Goal: Information Seeking & Learning: Learn about a topic

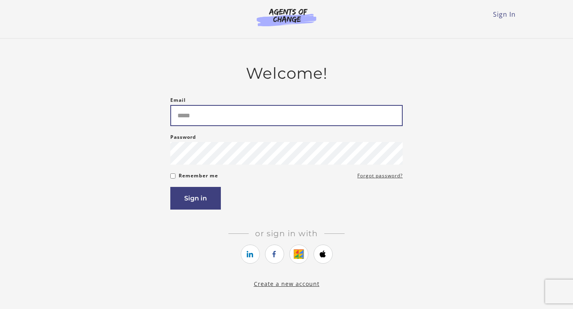
click at [351, 111] on input "Email" at bounding box center [286, 115] width 232 height 21
type input "**********"
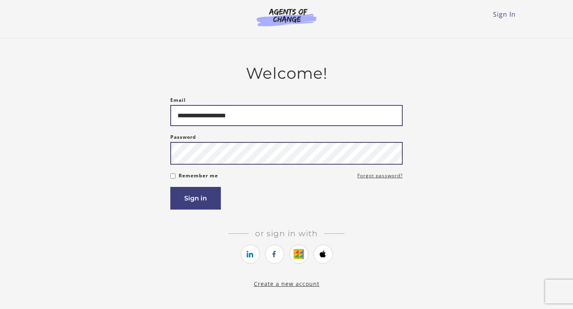
click at [170, 187] on button "Sign in" at bounding box center [195, 198] width 51 height 23
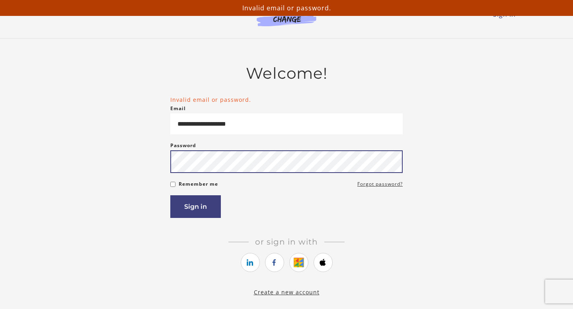
click at [170, 195] on button "Sign in" at bounding box center [195, 206] width 51 height 23
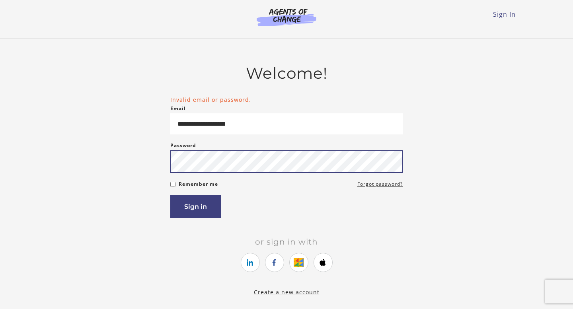
click at [170, 195] on button "Sign in" at bounding box center [195, 206] width 51 height 23
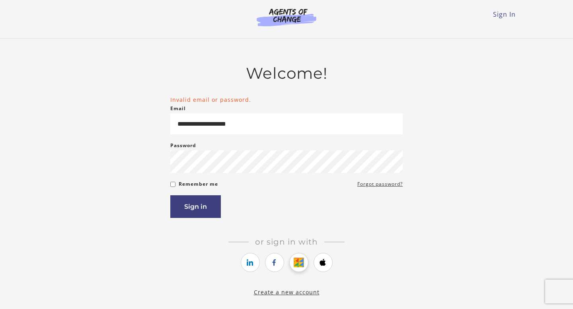
click at [299, 266] on icon "https://courses.thinkific.com/users/auth/google?ss%5Breferral%5D=&ss%5Buser_ret…" at bounding box center [299, 263] width 10 height 10
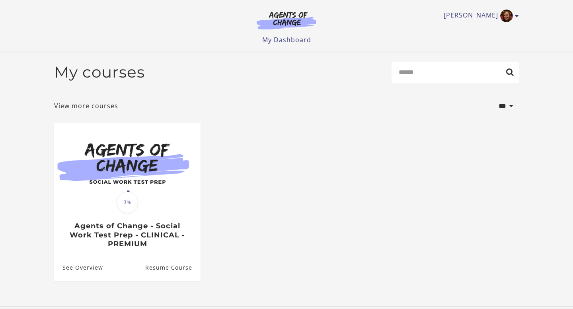
scroll to position [57, 0]
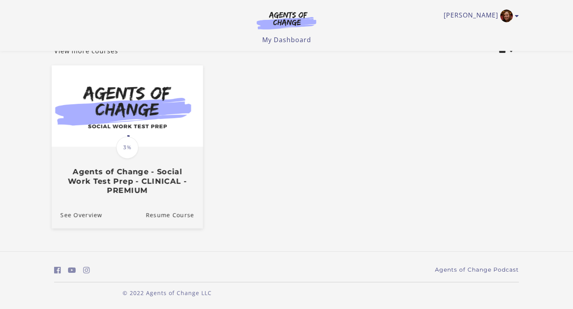
click at [146, 139] on img at bounding box center [127, 107] width 151 height 82
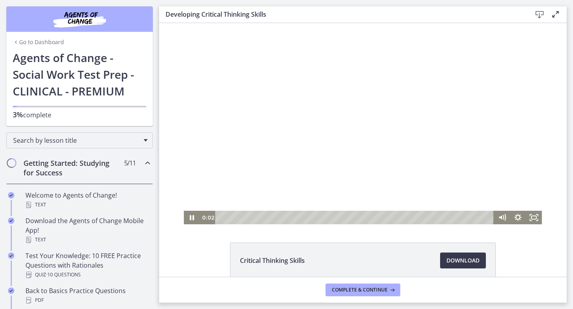
click at [205, 135] on div at bounding box center [363, 123] width 358 height 201
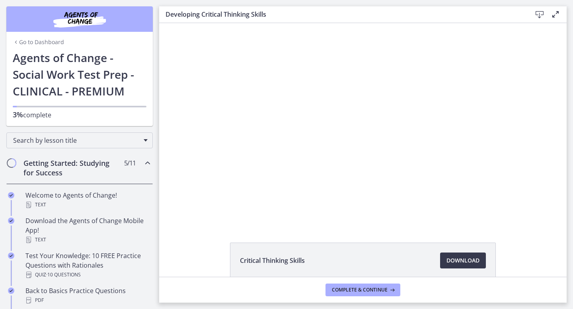
scroll to position [22, 0]
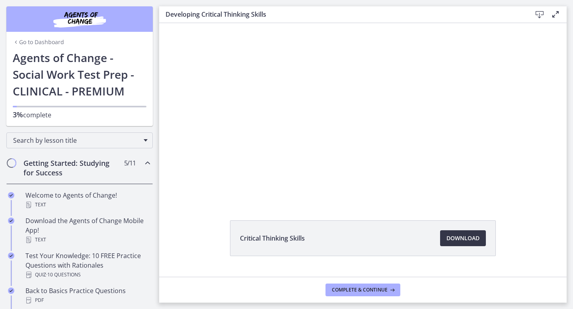
click at [477, 239] on span "Download Opens in a new window" at bounding box center [463, 239] width 33 height 10
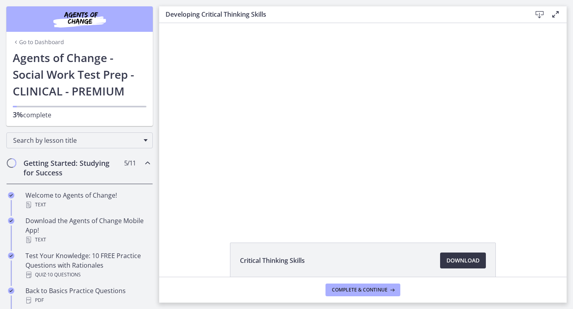
scroll to position [40, 0]
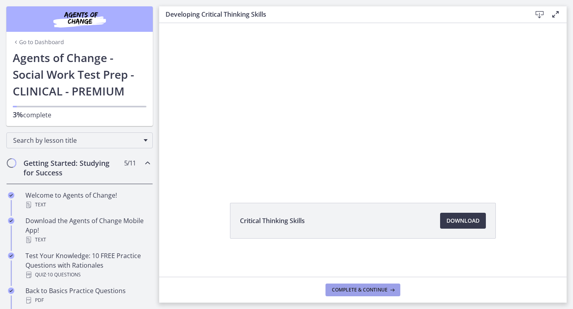
click at [371, 294] on button "Complete & continue" at bounding box center [363, 290] width 75 height 13
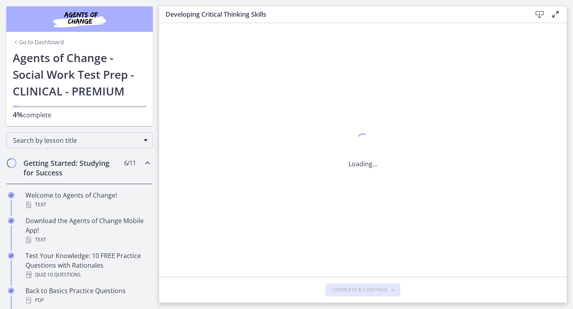
scroll to position [0, 0]
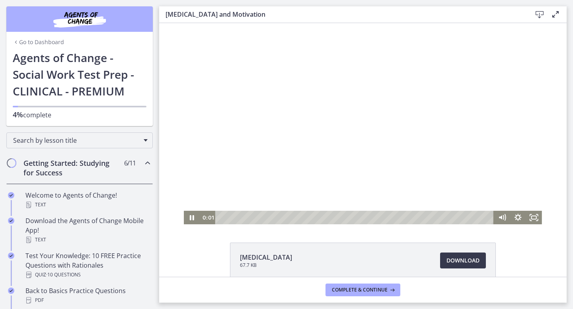
click at [367, 190] on div at bounding box center [363, 123] width 358 height 201
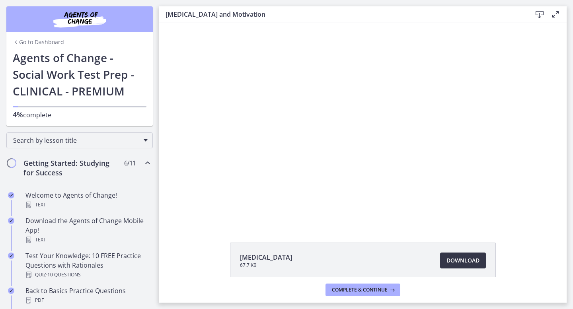
click at [460, 260] on span "Download Opens in a new window" at bounding box center [463, 261] width 33 height 10
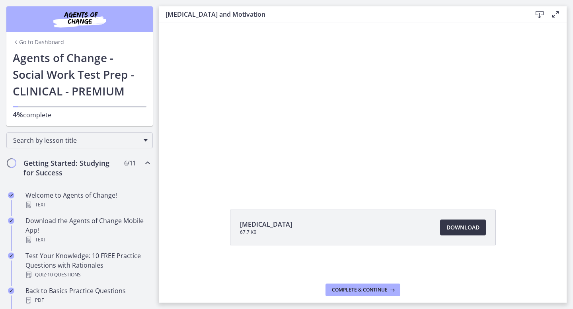
scroll to position [40, 0]
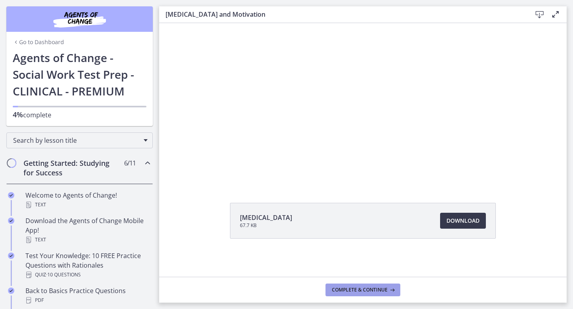
click at [357, 288] on span "Complete & continue" at bounding box center [360, 290] width 56 height 6
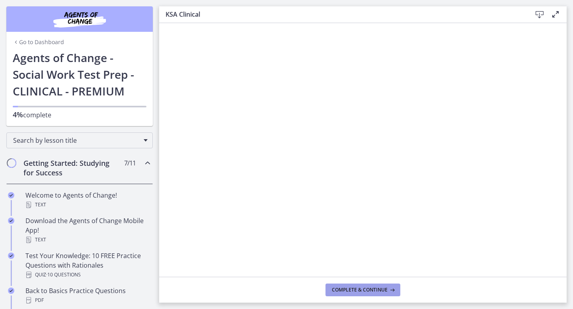
click at [350, 285] on button "Complete & continue" at bounding box center [363, 290] width 75 height 13
click at [543, 12] on icon at bounding box center [540, 15] width 10 height 10
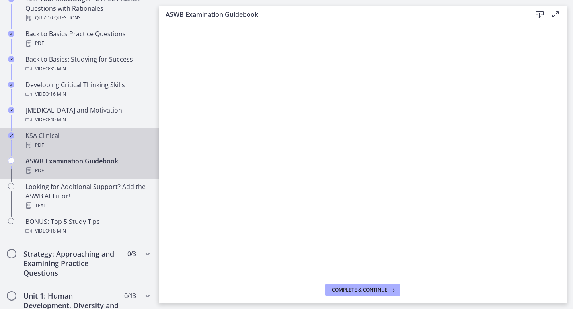
scroll to position [260, 0]
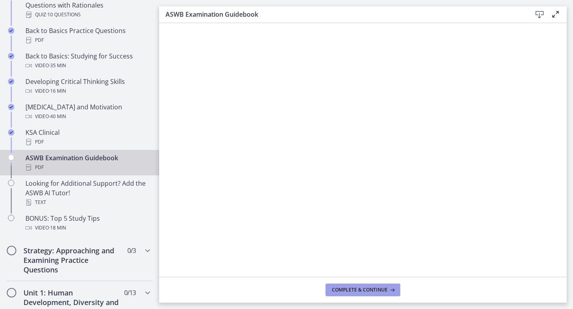
click at [379, 288] on span "Complete & continue" at bounding box center [360, 290] width 56 height 6
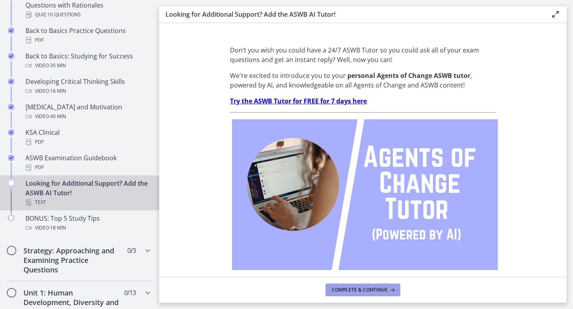
click at [379, 288] on span "Complete & continue" at bounding box center [360, 290] width 56 height 6
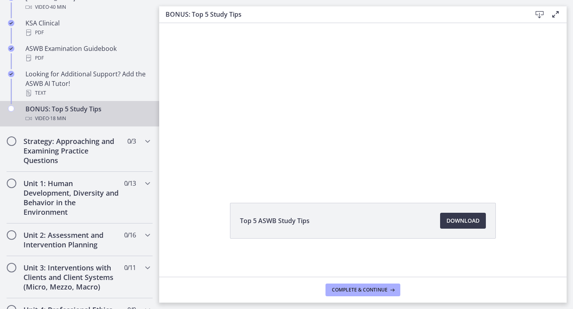
scroll to position [422, 0]
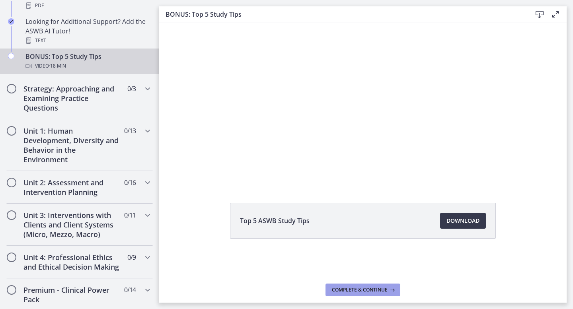
click at [388, 292] on icon at bounding box center [392, 290] width 8 height 6
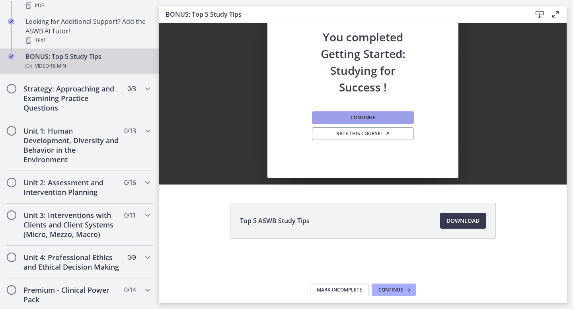
click at [381, 123] on button "Continue" at bounding box center [363, 117] width 102 height 13
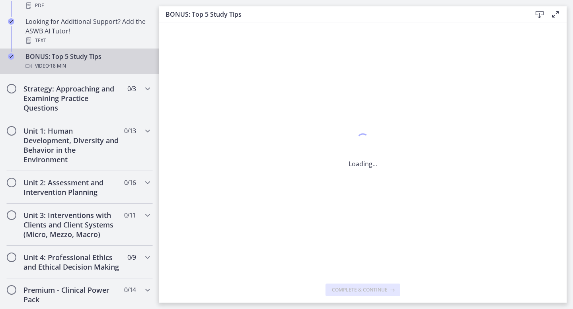
scroll to position [0, 0]
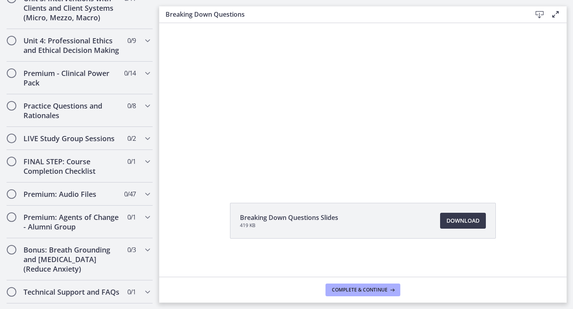
scroll to position [39, 0]
click at [465, 227] on span "Download Opens in a new window" at bounding box center [463, 222] width 33 height 10
click at [371, 289] on span "Complete & continue" at bounding box center [360, 290] width 56 height 6
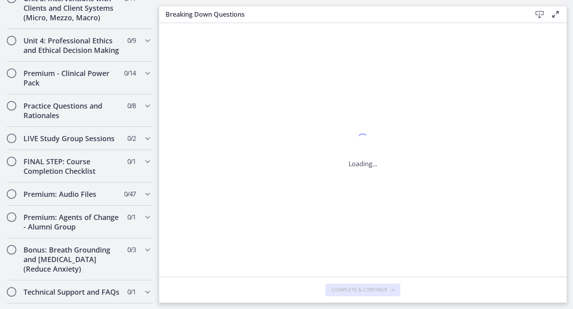
scroll to position [0, 0]
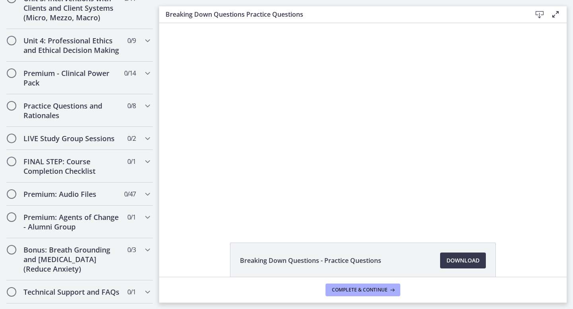
click at [556, 14] on icon at bounding box center [556, 15] width 10 height 10
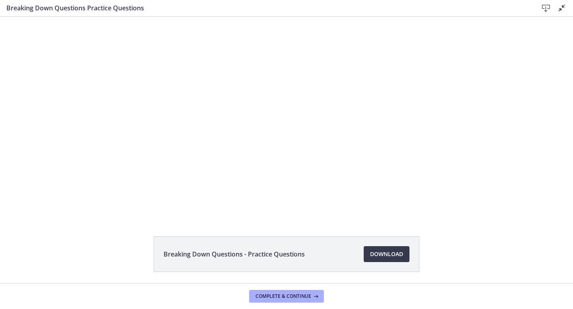
click at [565, 7] on icon at bounding box center [562, 8] width 10 height 10
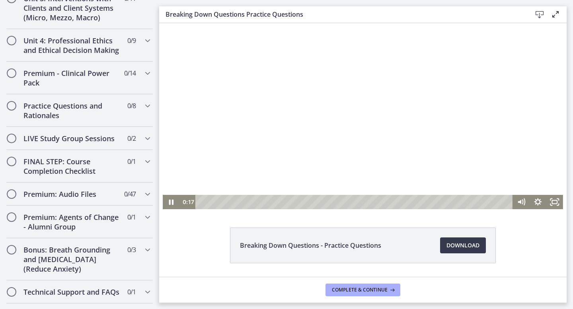
scroll to position [16, 0]
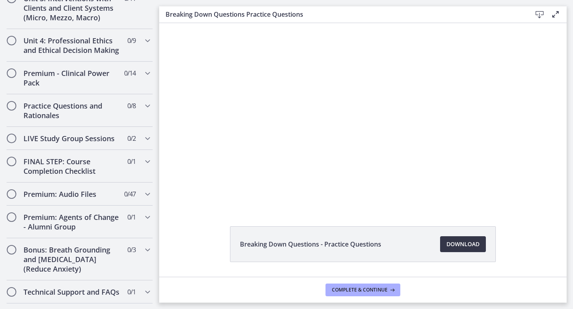
click at [453, 242] on span "Download Opens in a new window" at bounding box center [463, 245] width 33 height 10
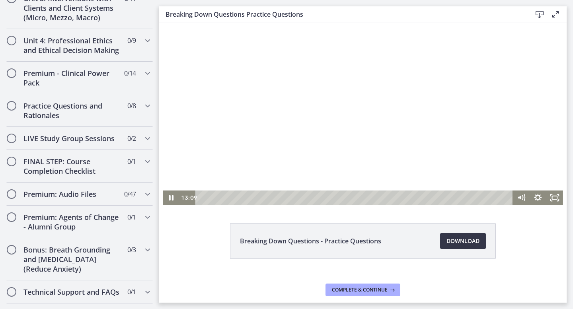
scroll to position [21, 0]
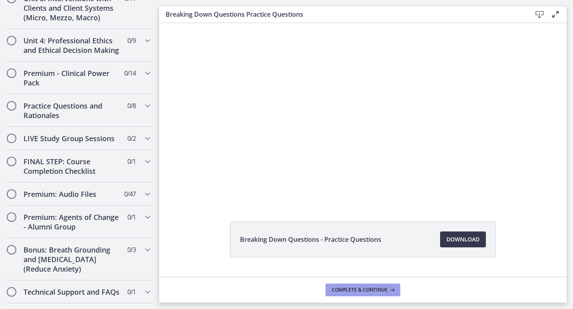
click at [372, 285] on button "Complete & continue" at bounding box center [363, 290] width 75 height 13
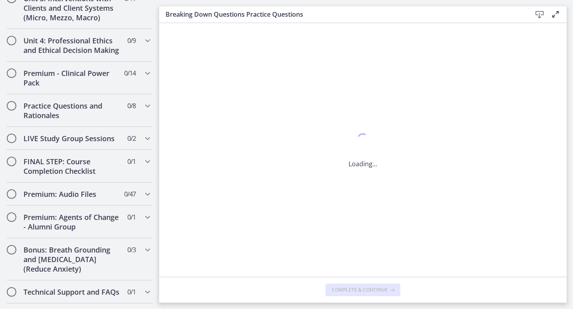
scroll to position [0, 0]
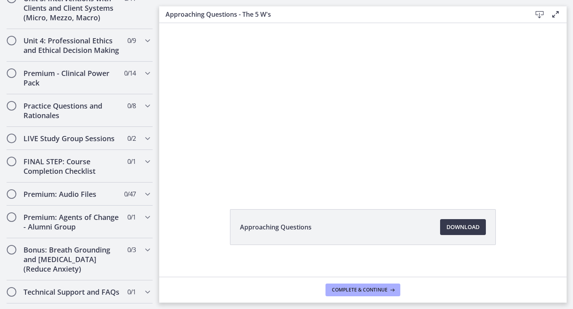
scroll to position [40, 0]
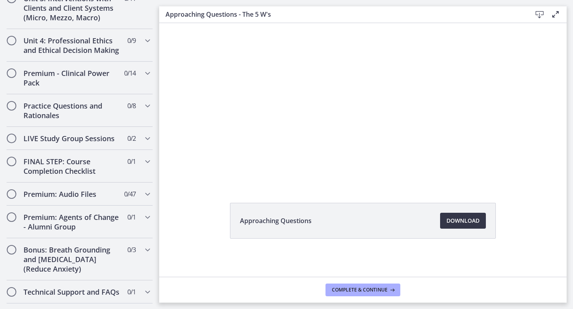
click at [482, 220] on link "Download Opens in a new window" at bounding box center [463, 221] width 46 height 16
click at [377, 289] on span "Complete & continue" at bounding box center [360, 290] width 56 height 6
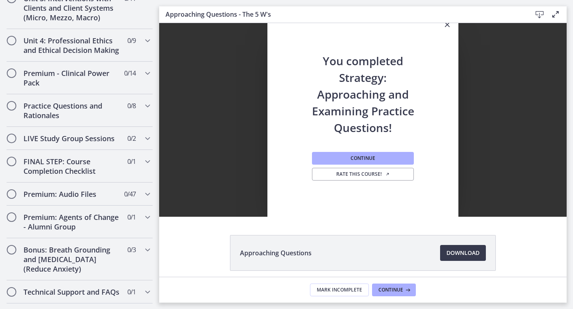
scroll to position [7, 0]
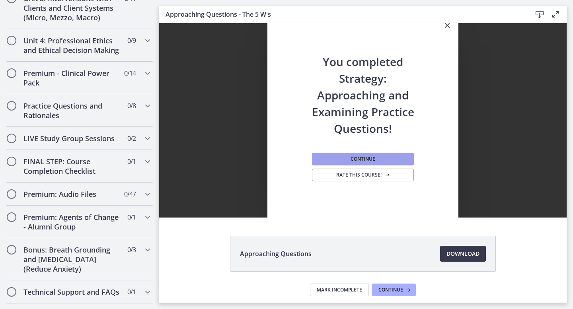
click at [397, 156] on button "Continue" at bounding box center [363, 159] width 102 height 13
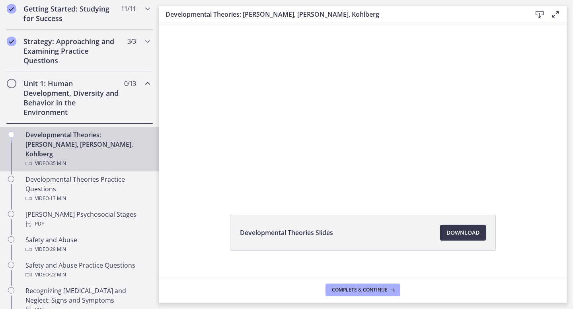
scroll to position [28, 0]
click at [460, 231] on span "Download Opens in a new window" at bounding box center [463, 233] width 33 height 10
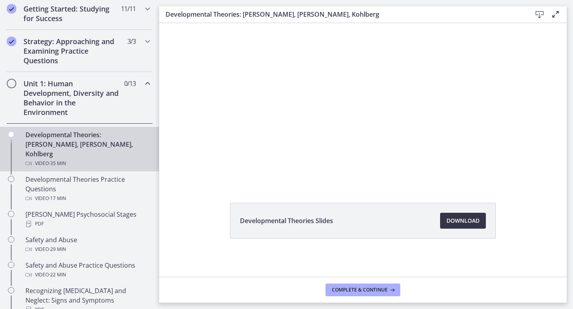
click at [463, 213] on link "Download Opens in a new window" at bounding box center [463, 221] width 46 height 16
click at [360, 287] on span "Complete & continue" at bounding box center [360, 290] width 56 height 6
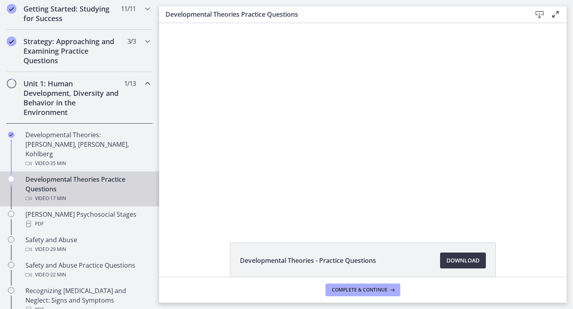
click at [460, 261] on span "Download Opens in a new window" at bounding box center [463, 261] width 33 height 10
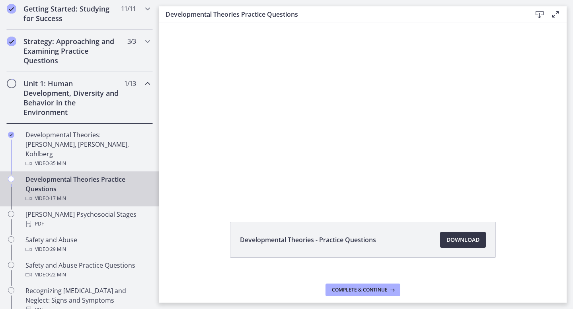
scroll to position [40, 0]
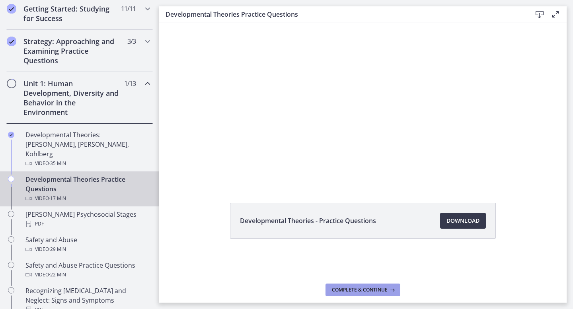
click at [361, 287] on span "Complete & continue" at bounding box center [360, 290] width 56 height 6
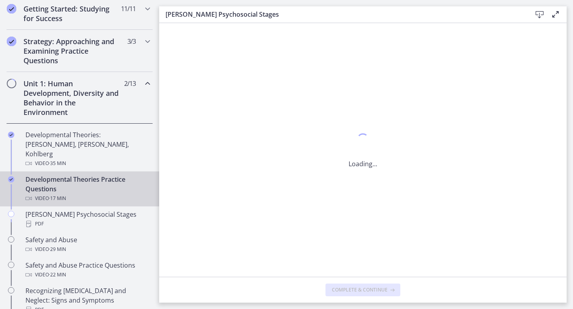
scroll to position [0, 0]
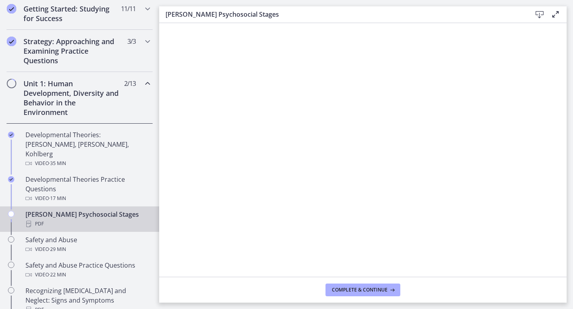
click at [541, 12] on icon at bounding box center [540, 15] width 10 height 10
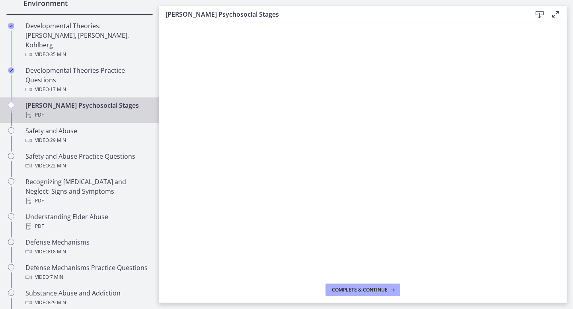
scroll to position [263, 0]
